Goal: Transaction & Acquisition: Download file/media

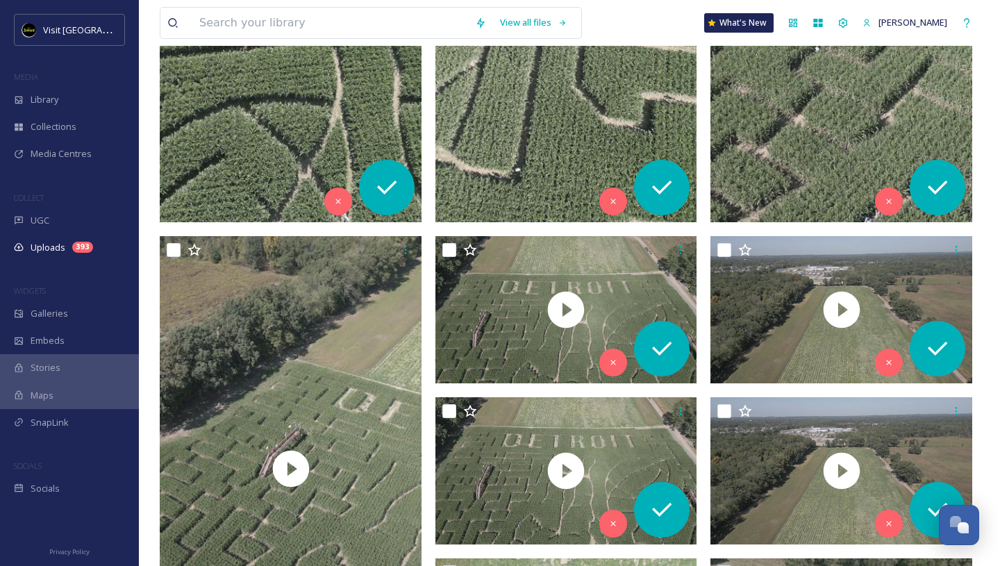
scroll to position [1482, 0]
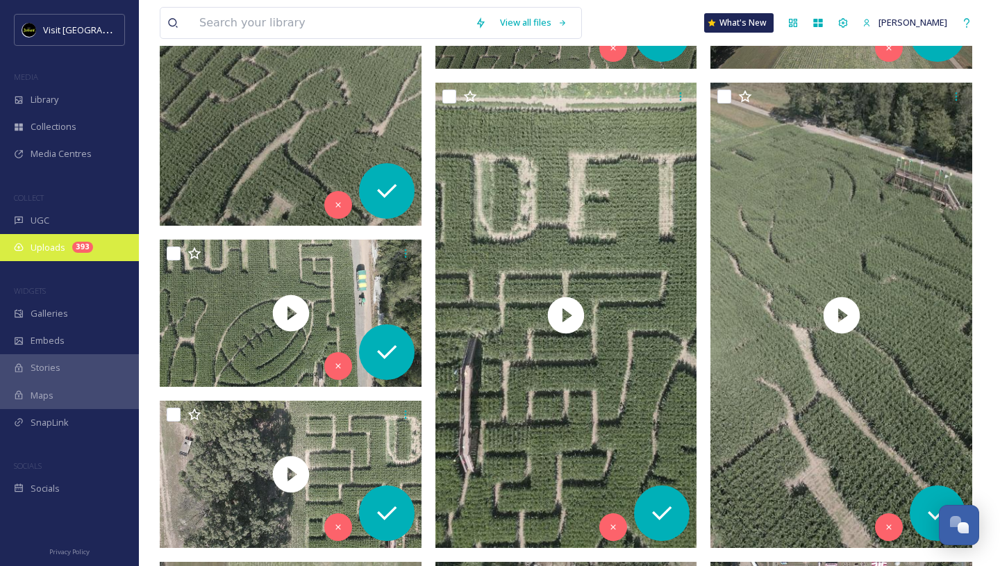
click at [42, 241] on span "Uploads" at bounding box center [48, 247] width 35 height 13
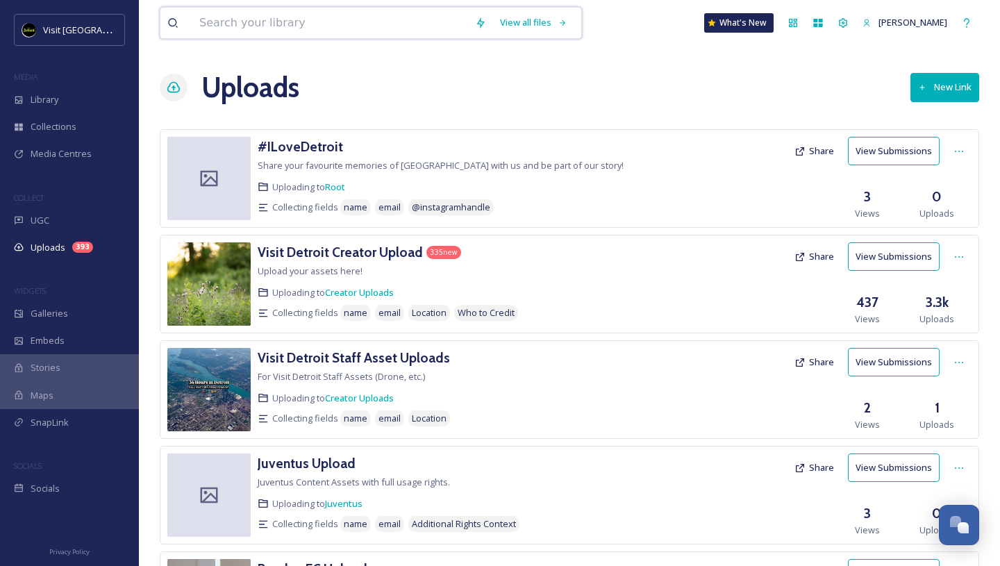
click at [224, 22] on input at bounding box center [330, 23] width 276 height 31
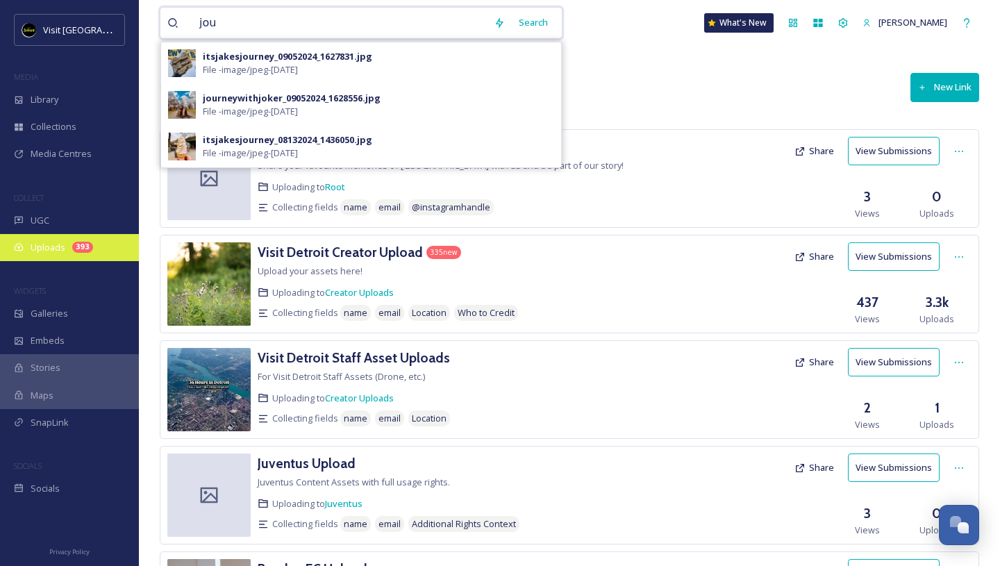
type input "jou"
click at [48, 242] on span "Uploads" at bounding box center [48, 247] width 35 height 13
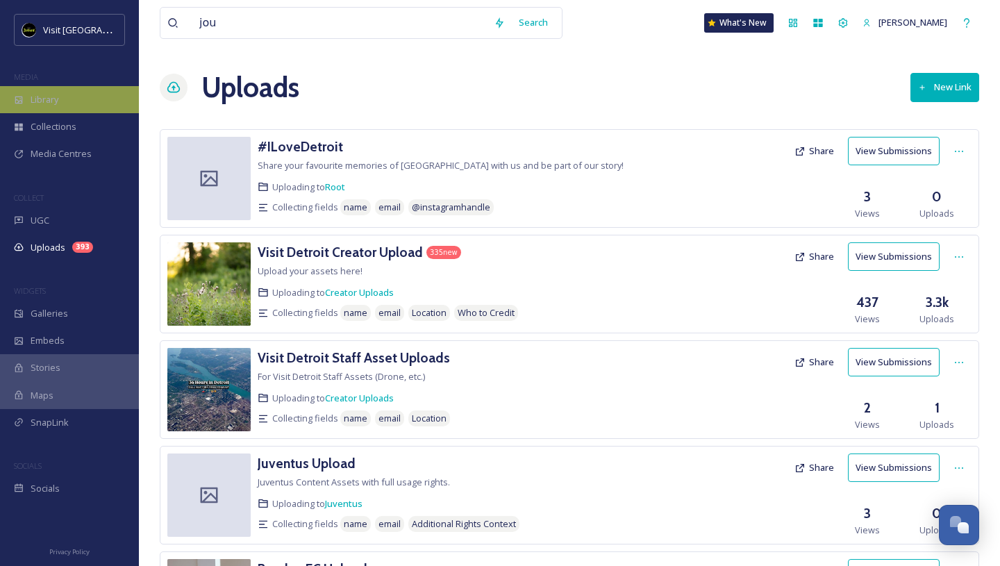
click at [84, 101] on div "Library" at bounding box center [69, 99] width 139 height 27
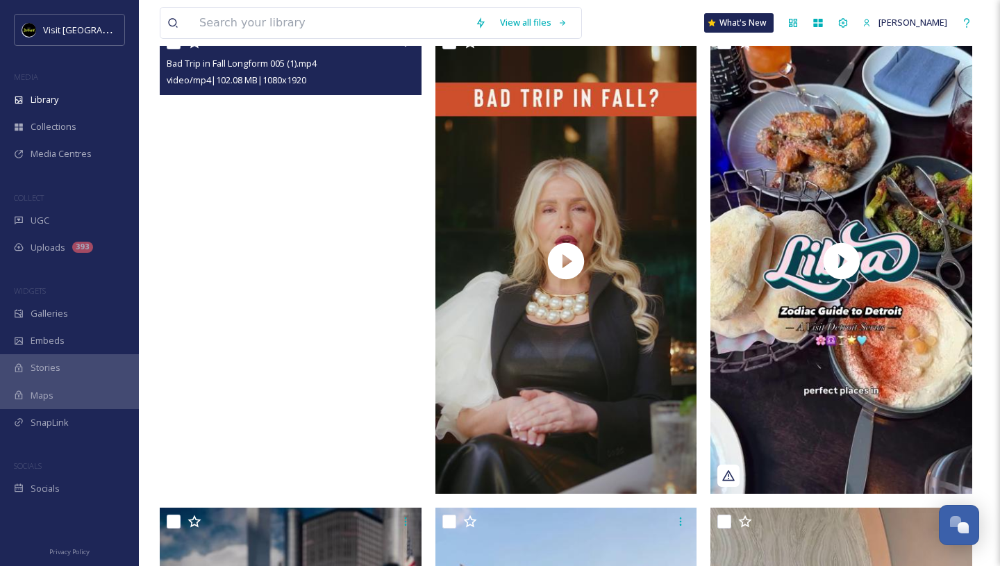
scroll to position [315, 0]
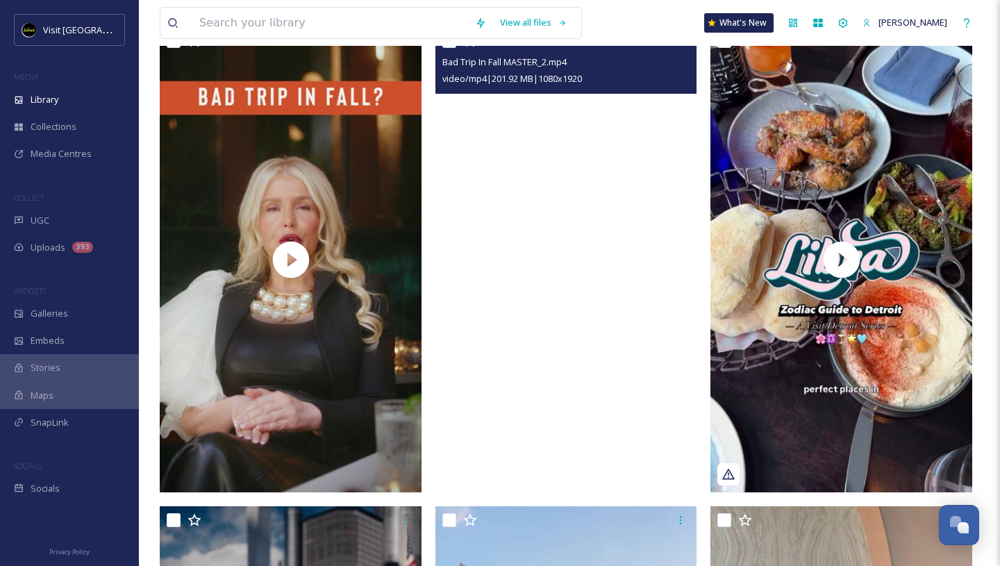
click at [570, 183] on video "Bad Trip In Fall MASTER_2.mp4" at bounding box center [567, 259] width 262 height 465
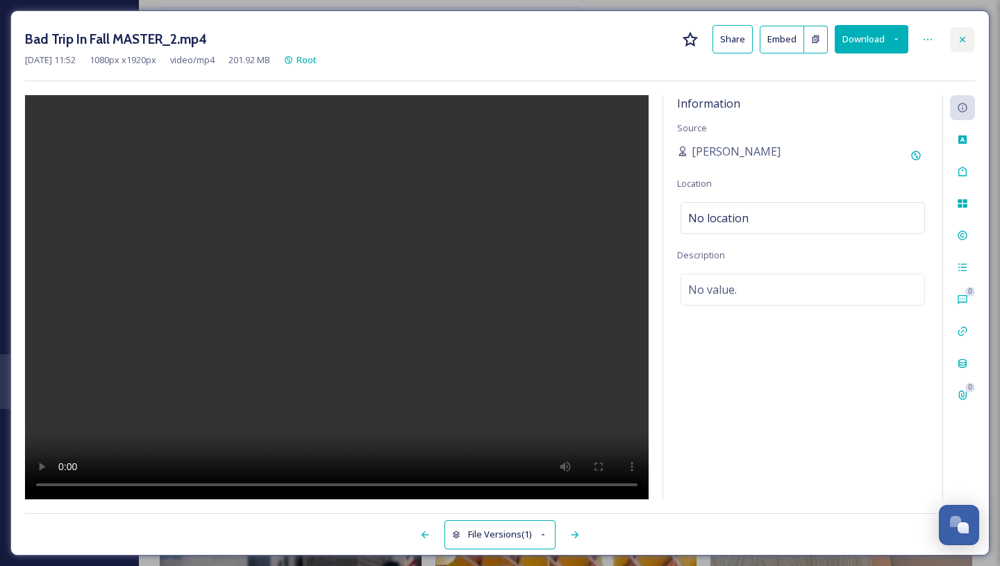
click at [959, 38] on icon at bounding box center [962, 39] width 11 height 11
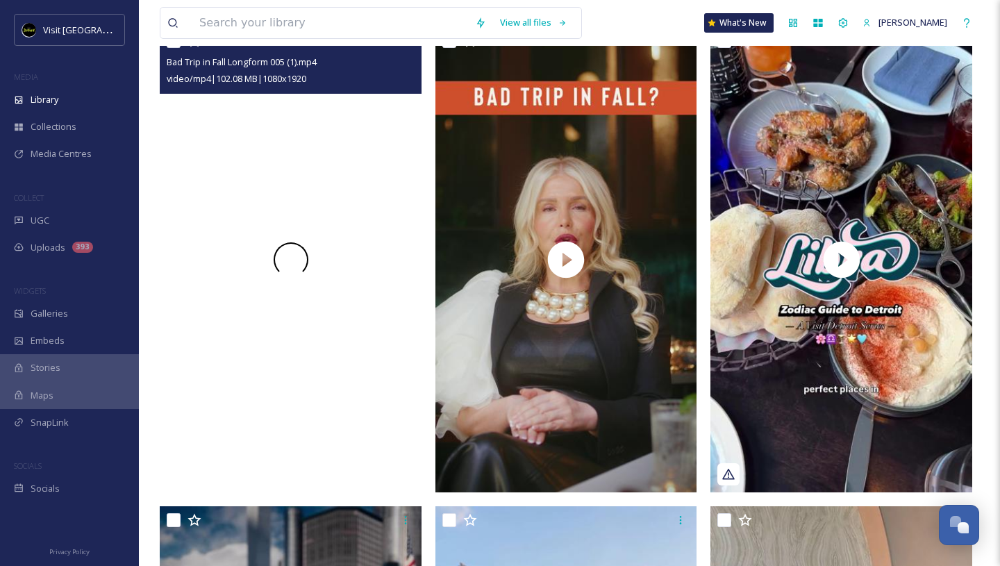
click at [342, 185] on video "Bad Trip in Fall Longform 005 (1).mp4" at bounding box center [291, 259] width 262 height 465
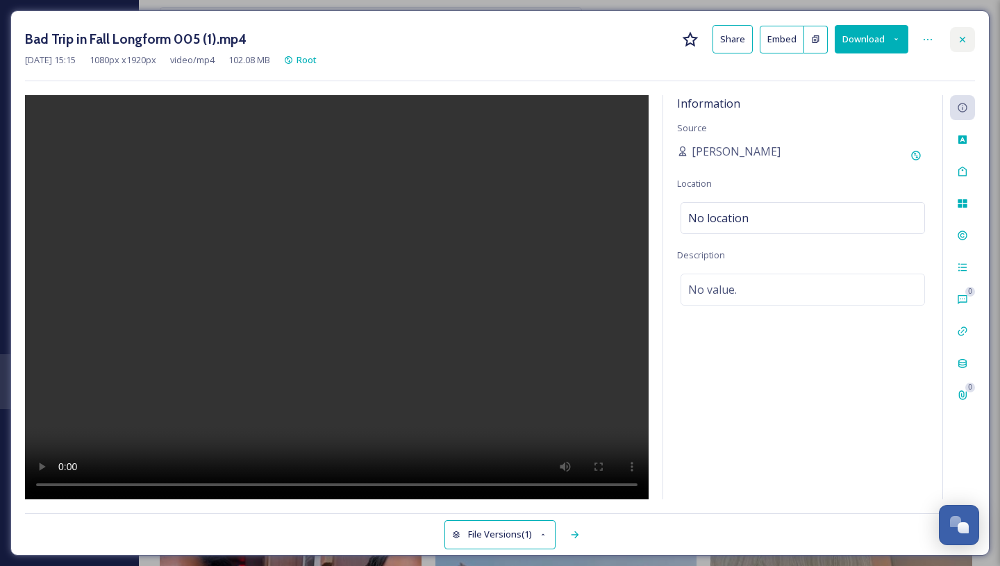
click at [967, 43] on icon at bounding box center [962, 39] width 11 height 11
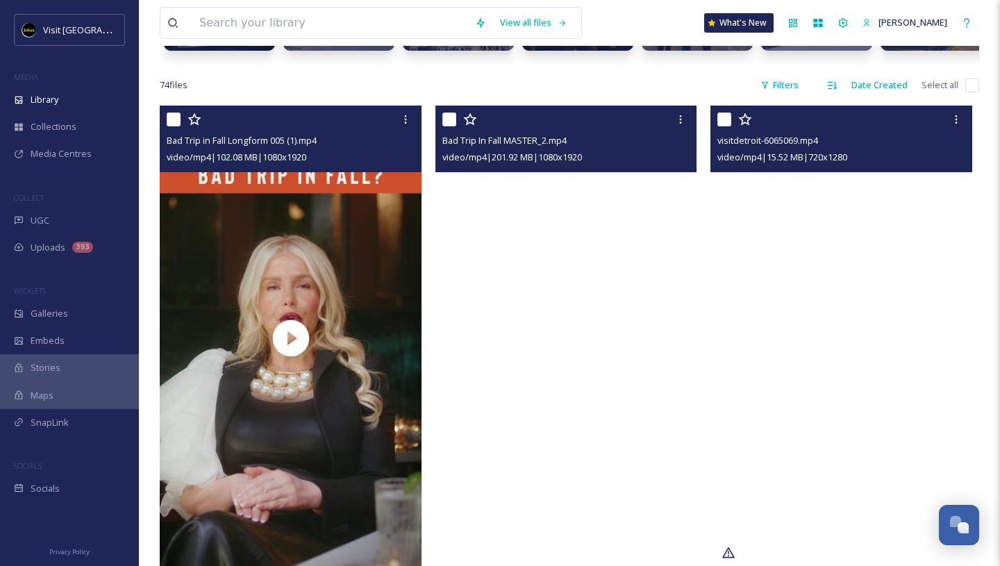
scroll to position [235, 0]
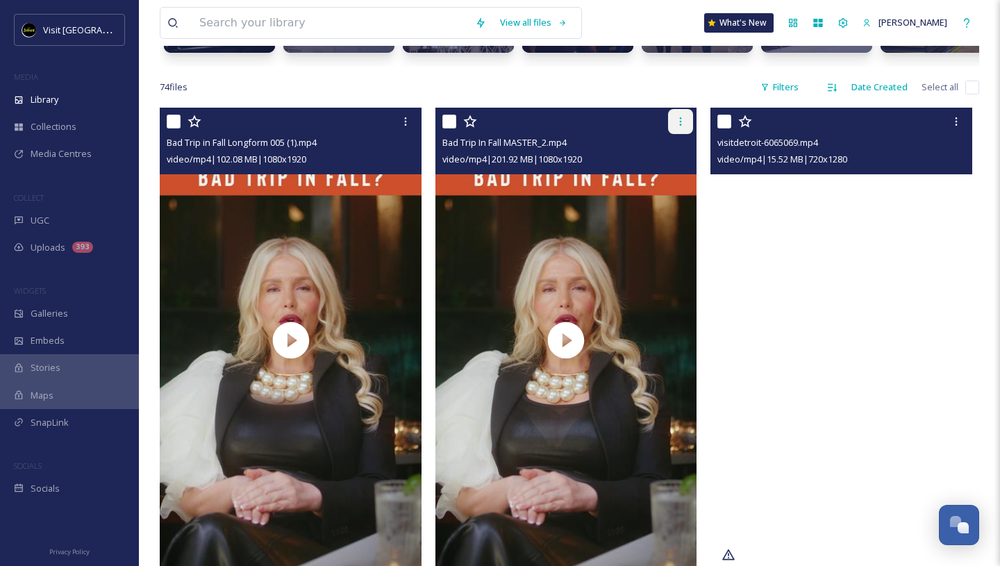
click at [679, 124] on icon at bounding box center [680, 121] width 11 height 11
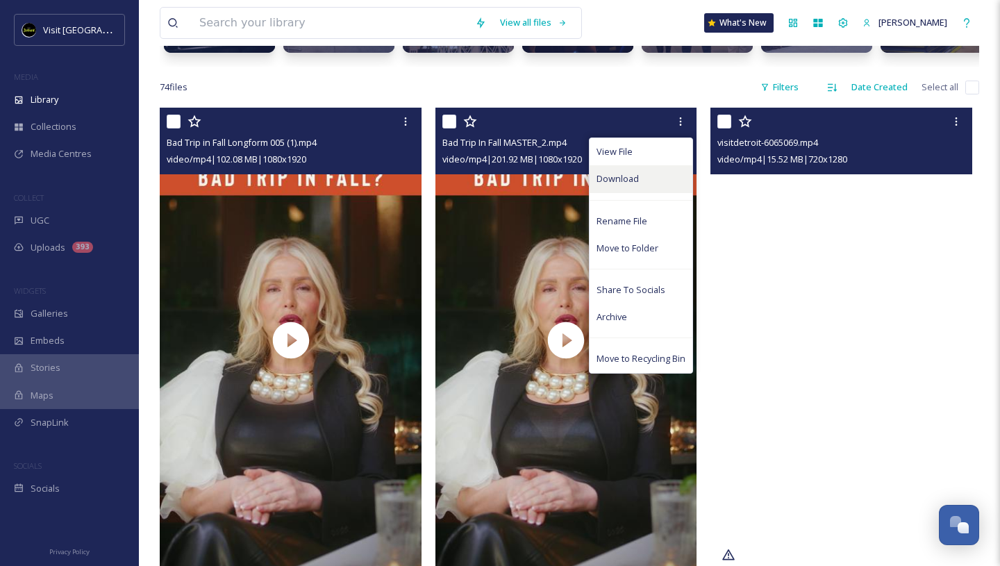
click at [634, 180] on span "Download" at bounding box center [618, 178] width 42 height 13
